Goal: Use online tool/utility: Utilize a website feature to perform a specific function

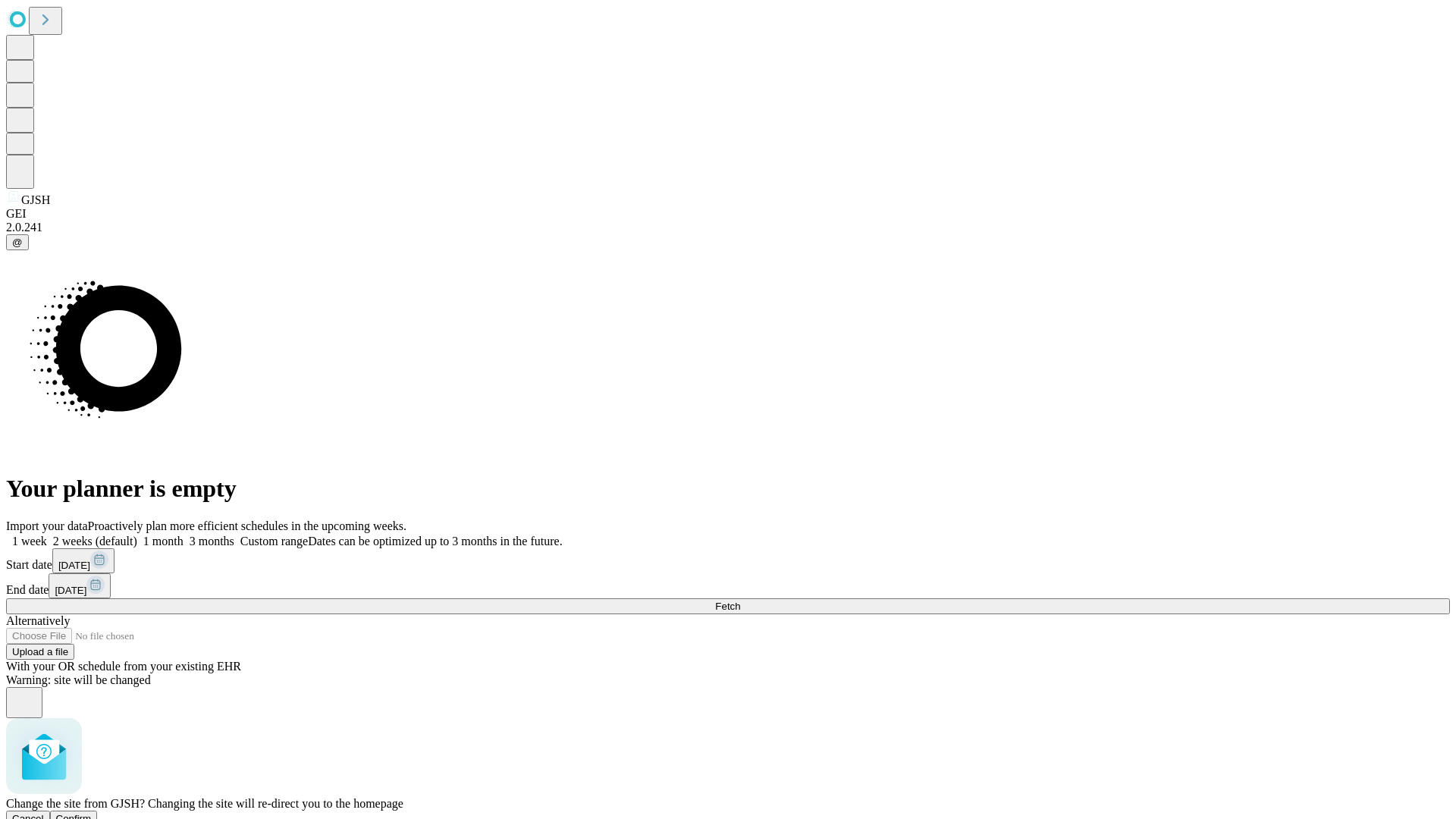
click at [92, 813] on span "Confirm" at bounding box center [75, 818] width 36 height 11
click at [47, 535] on label "1 week" at bounding box center [27, 541] width 41 height 13
click at [740, 601] on span "Fetch" at bounding box center [727, 606] width 25 height 11
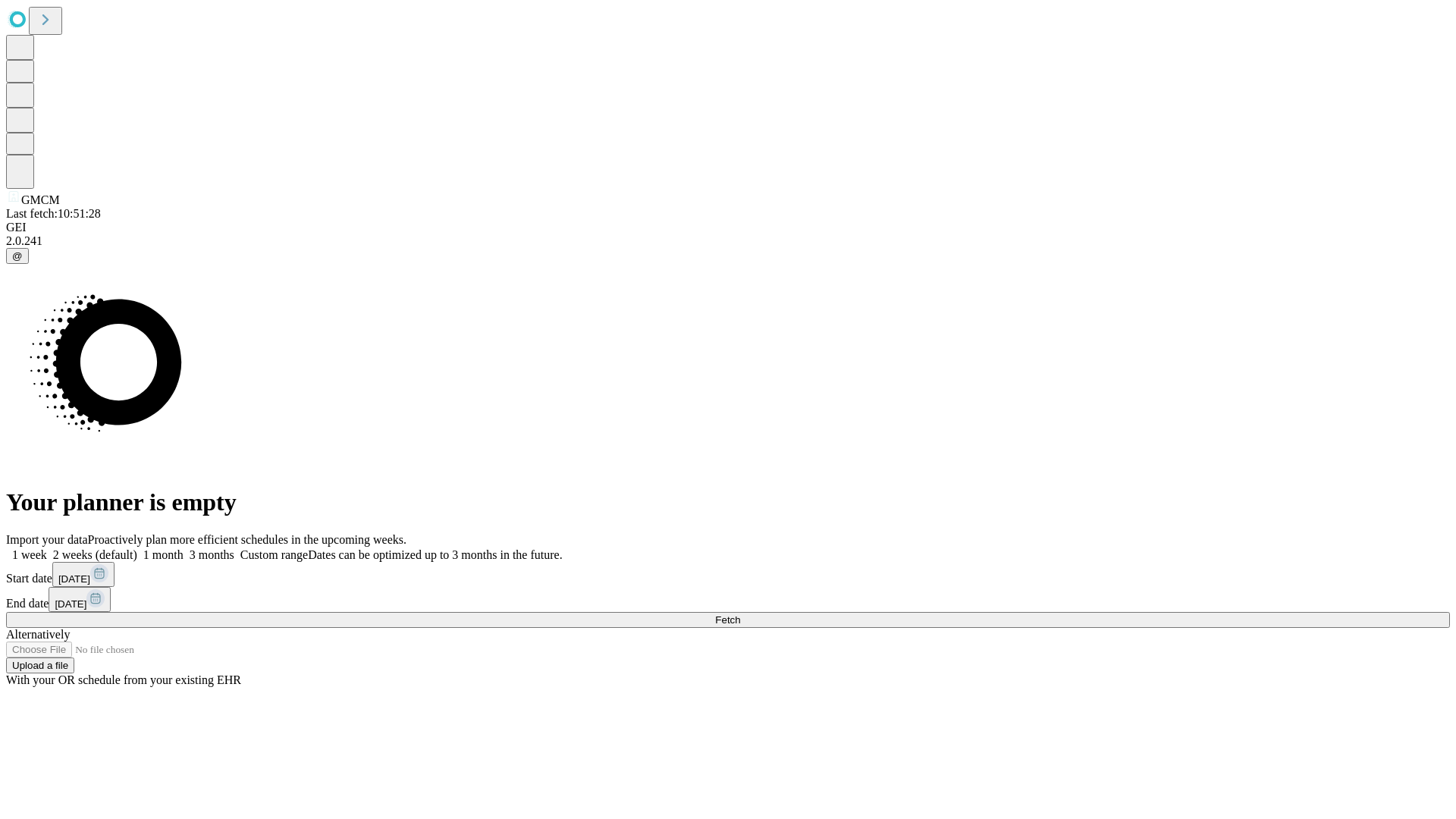
click at [47, 548] on label "1 week" at bounding box center [27, 554] width 41 height 13
click at [740, 614] on span "Fetch" at bounding box center [727, 619] width 25 height 11
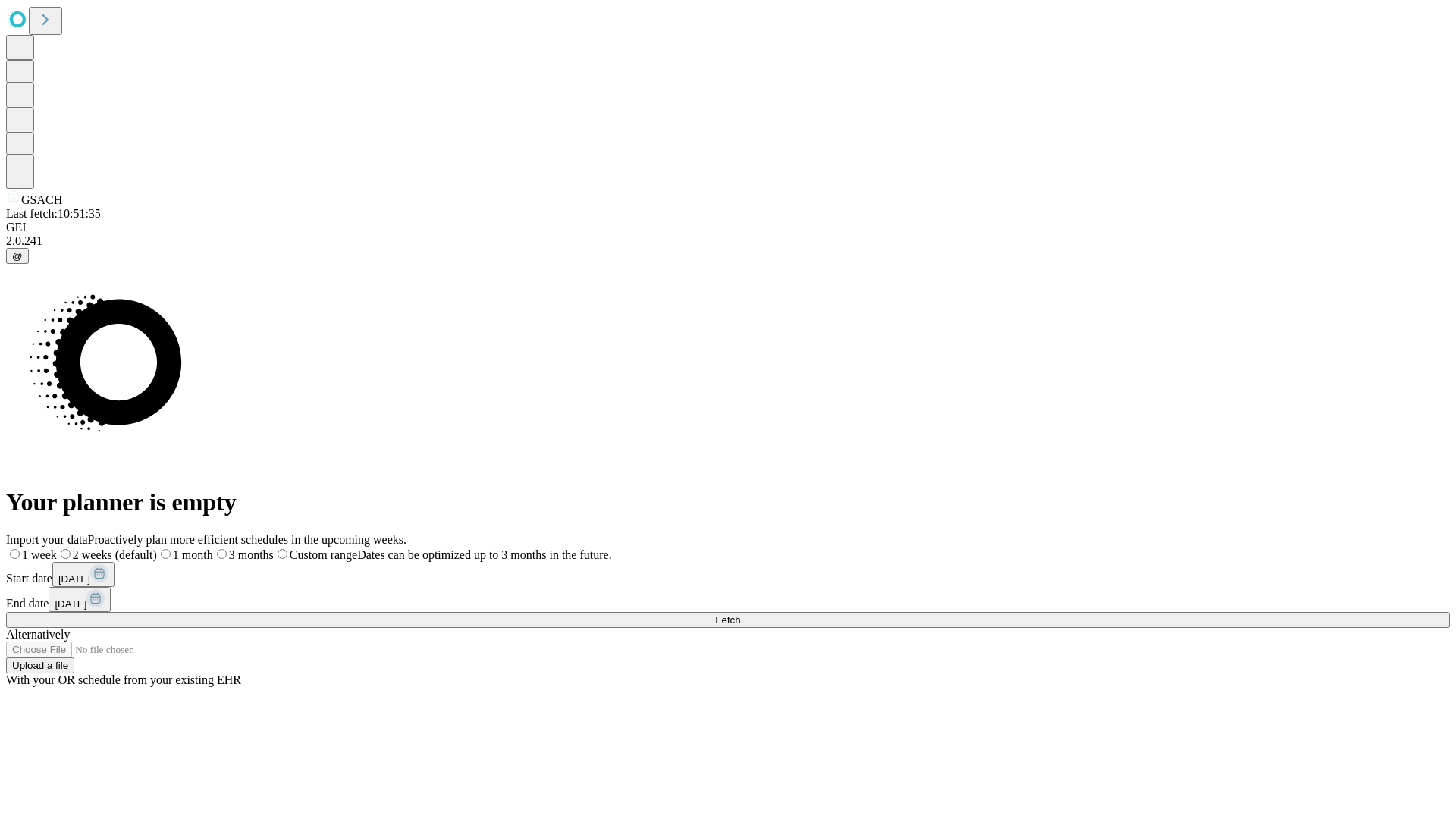
click at [57, 548] on label "1 week" at bounding box center [31, 554] width 51 height 13
click at [740, 614] on span "Fetch" at bounding box center [727, 619] width 25 height 11
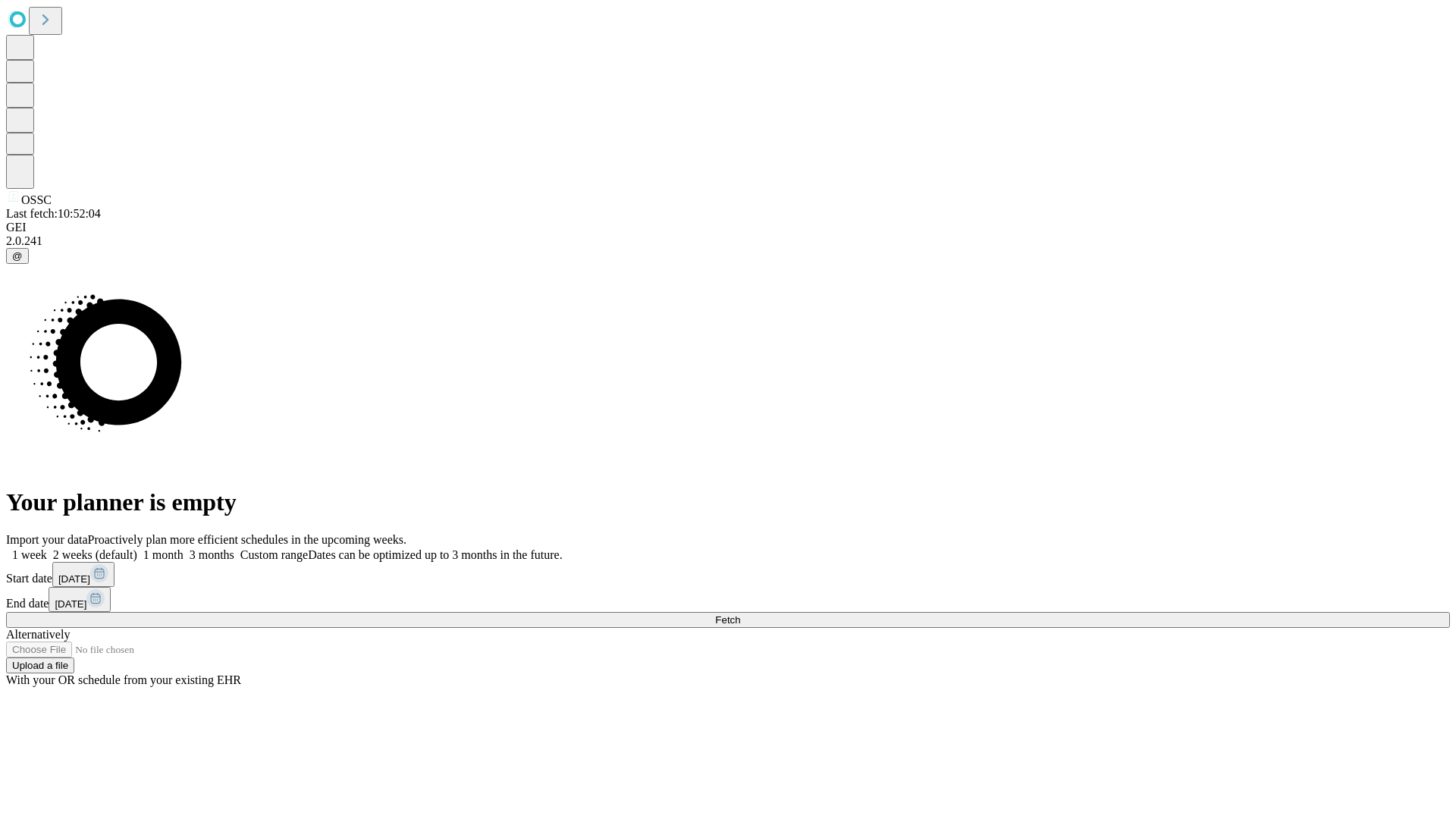
click at [47, 548] on label "1 week" at bounding box center [27, 554] width 41 height 13
click at [740, 614] on span "Fetch" at bounding box center [727, 619] width 25 height 11
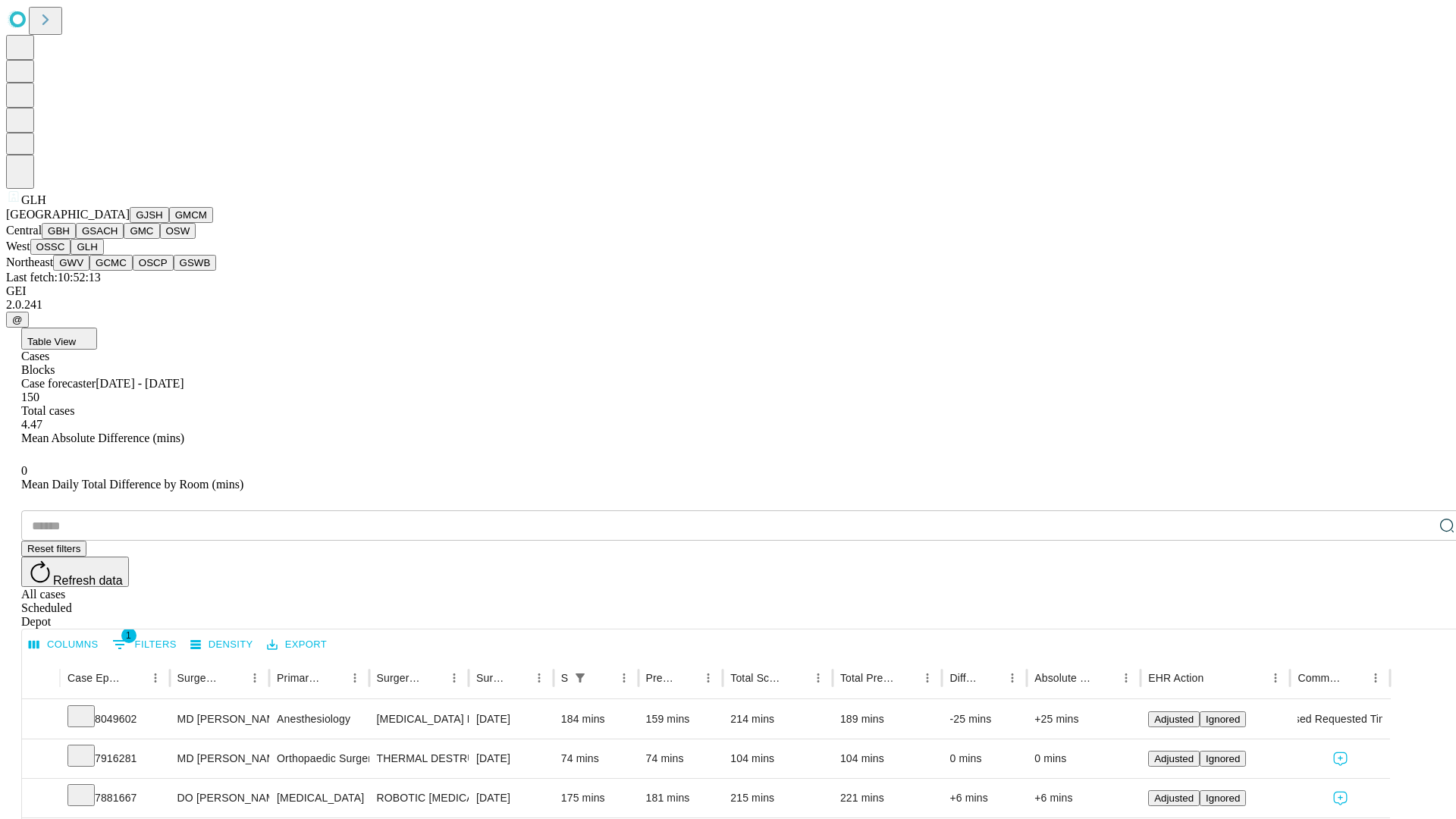
click at [89, 271] on button "GWV" at bounding box center [71, 262] width 36 height 16
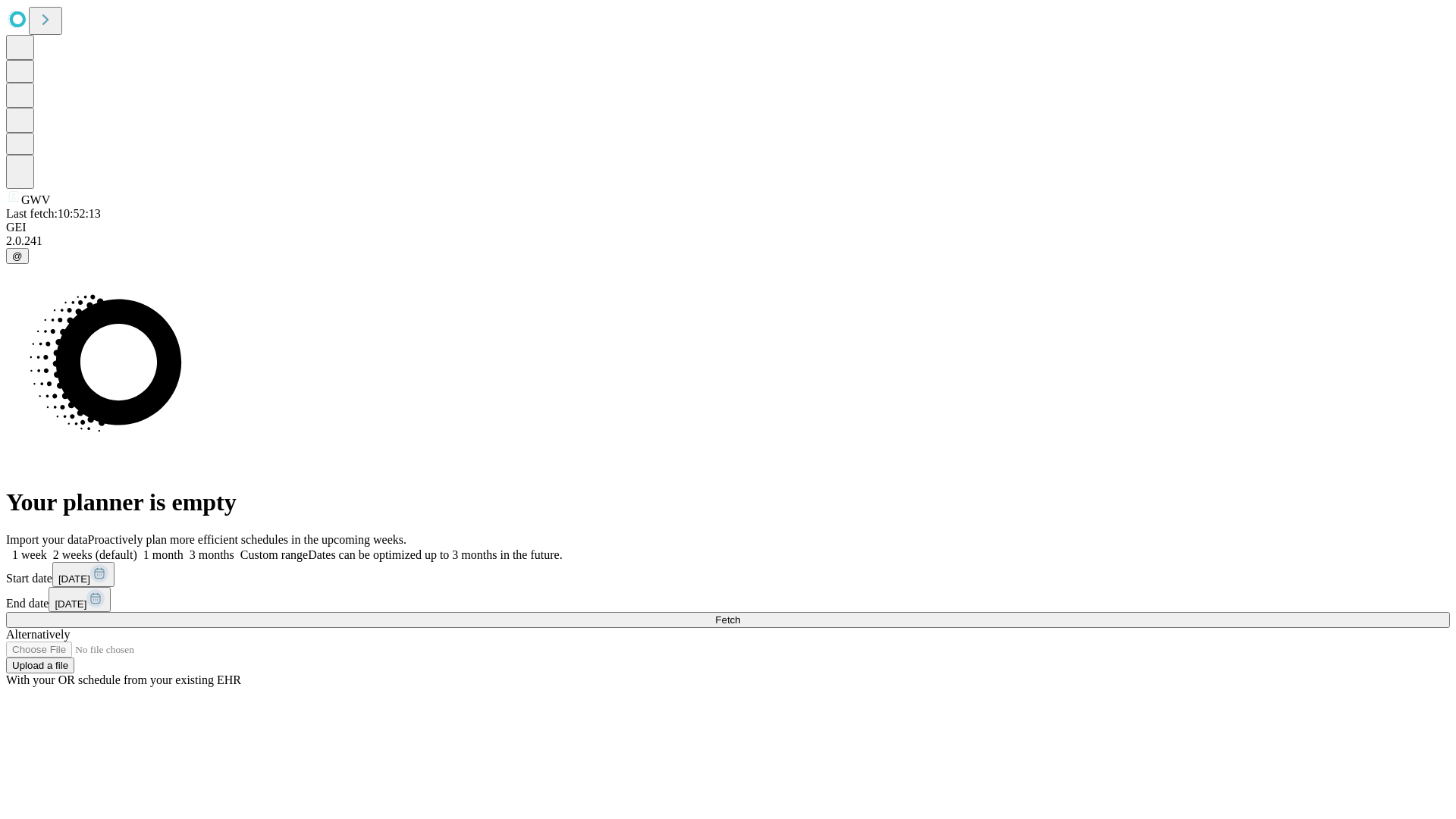
click at [740, 614] on span "Fetch" at bounding box center [727, 619] width 25 height 11
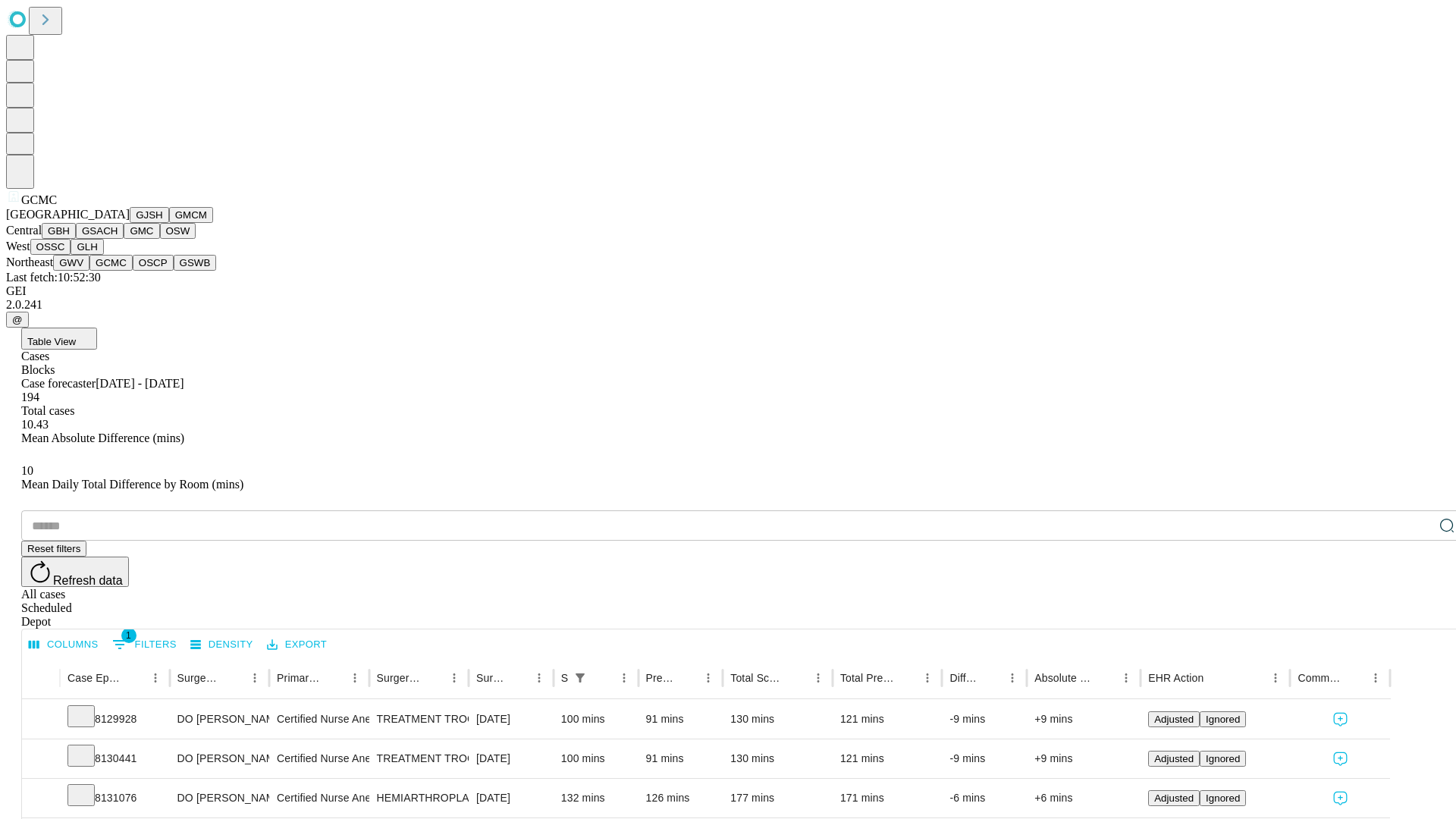
click at [133, 271] on button "OSCP" at bounding box center [153, 262] width 41 height 16
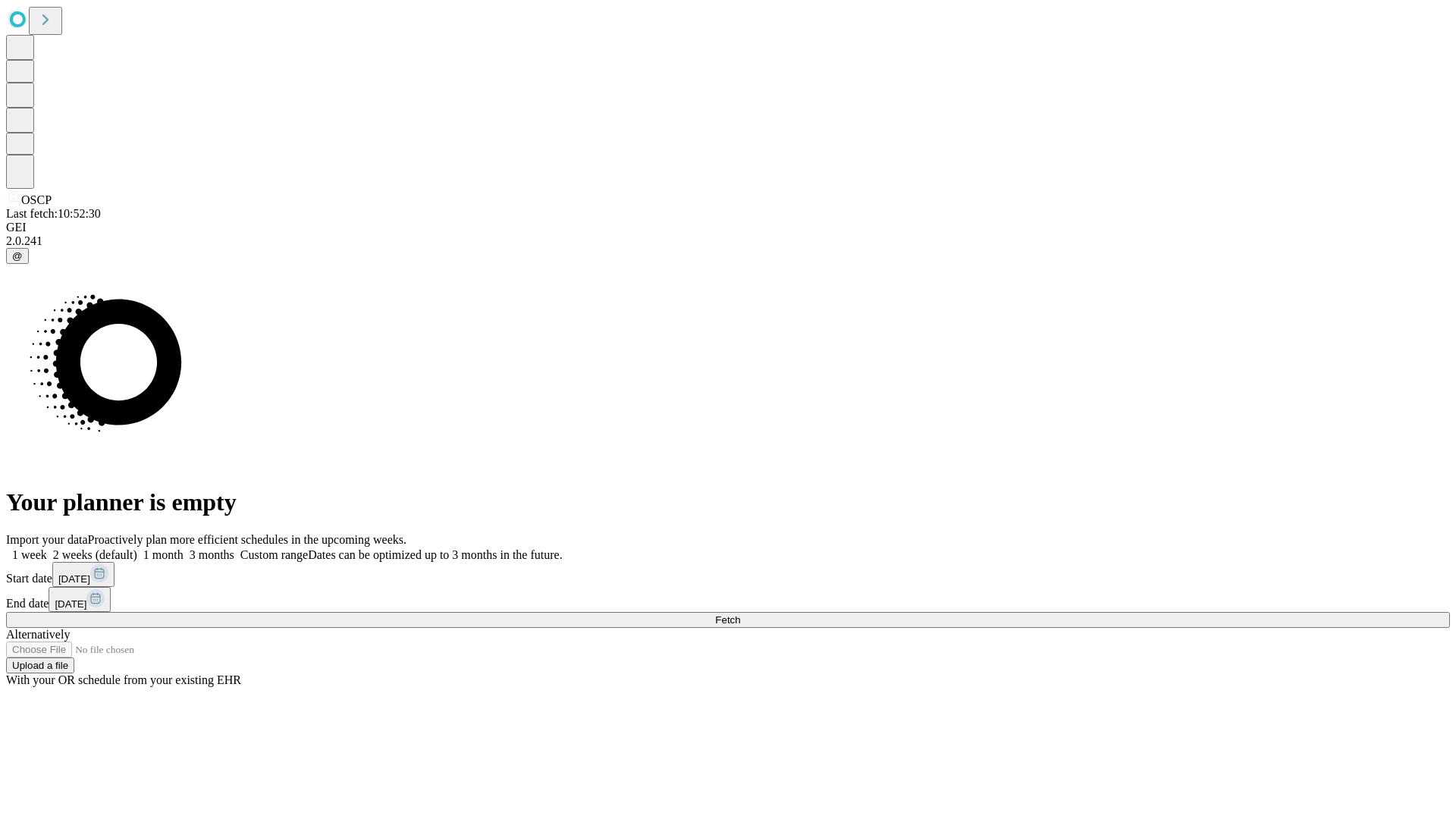
click at [47, 548] on label "1 week" at bounding box center [27, 554] width 41 height 13
click at [740, 614] on span "Fetch" at bounding box center [727, 619] width 25 height 11
